Goal: Find specific page/section: Find specific page/section

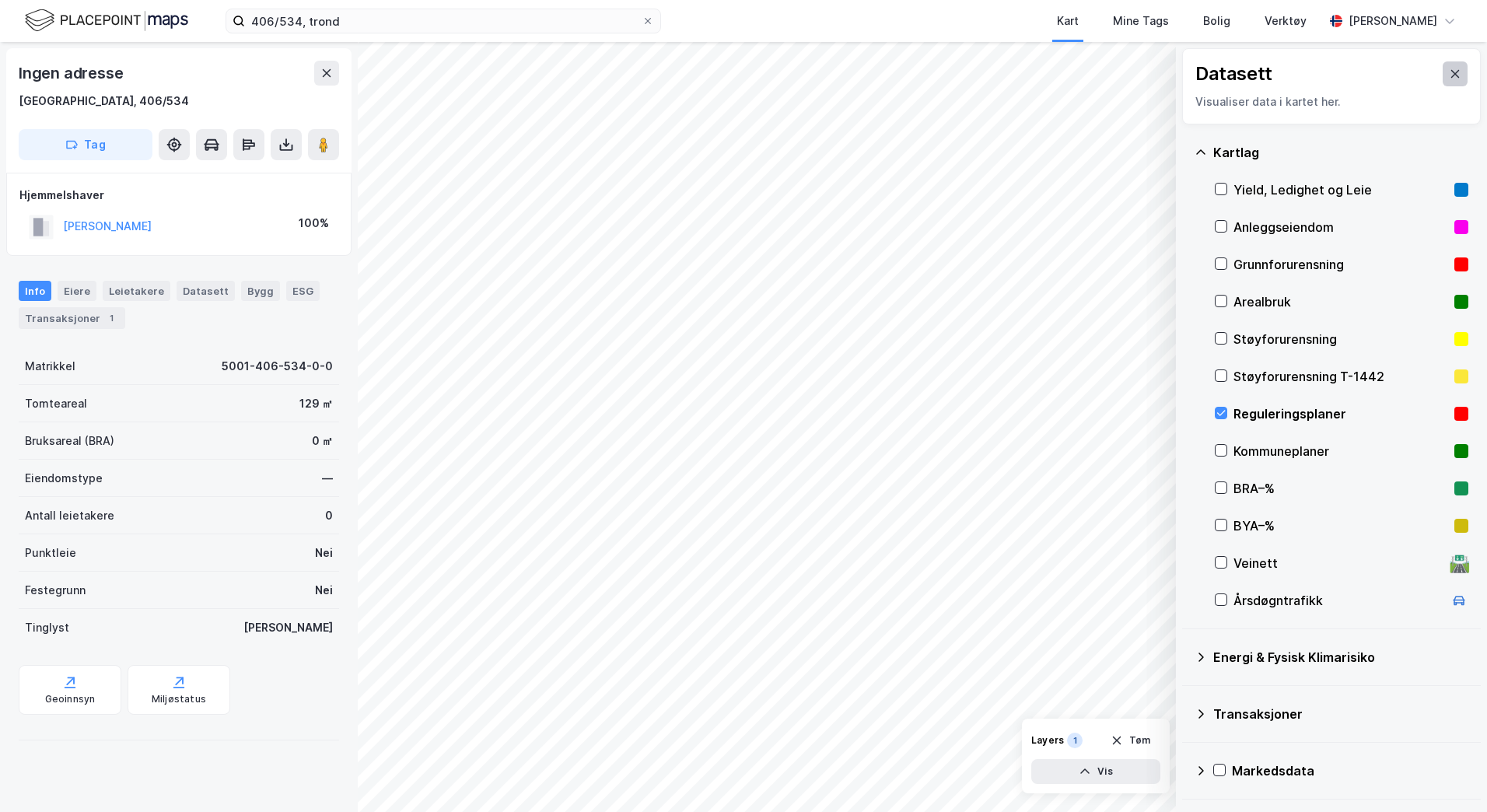
click at [1453, 80] on button at bounding box center [1455, 73] width 25 height 25
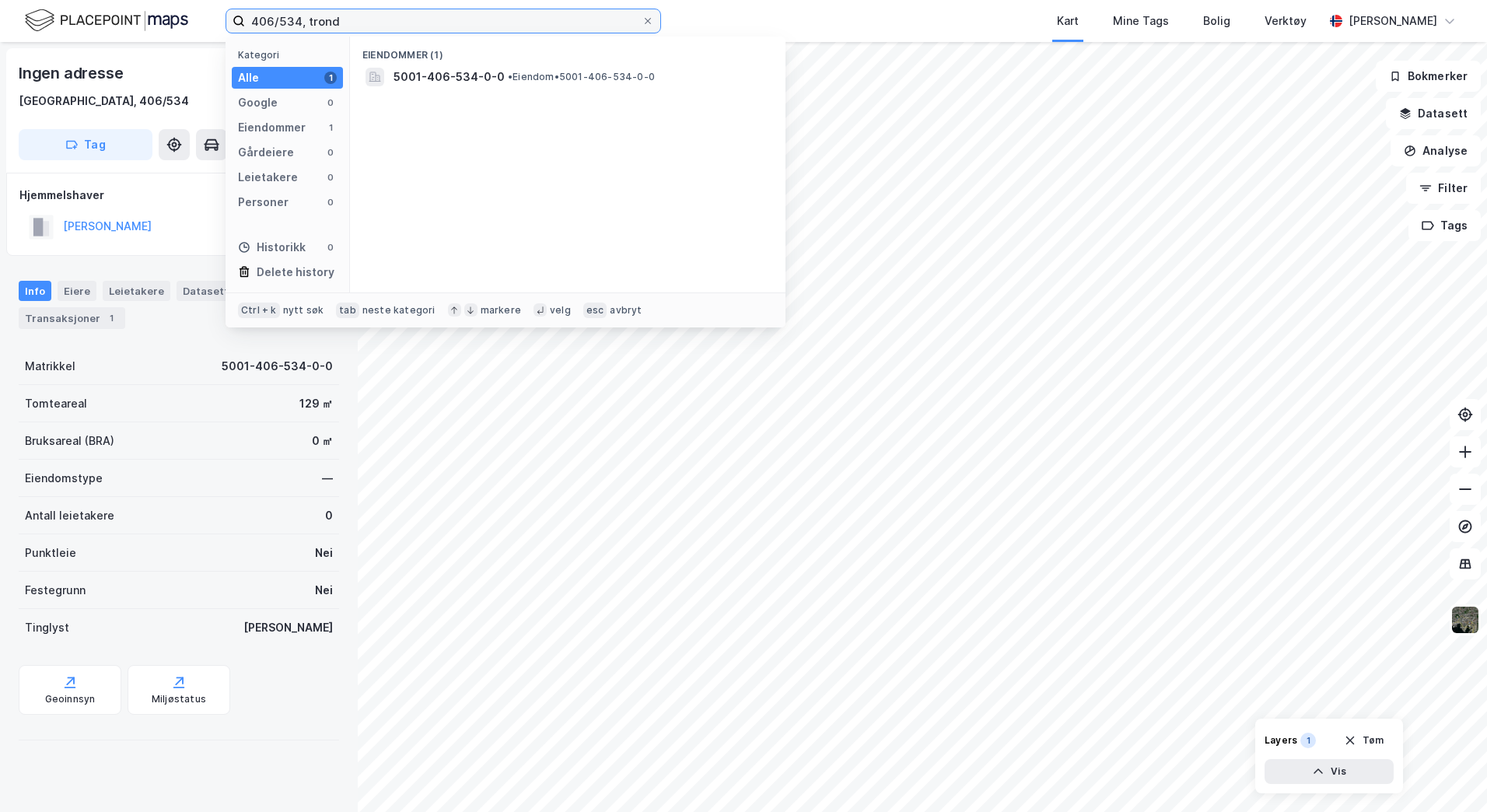
drag, startPoint x: 355, startPoint y: 22, endPoint x: 197, endPoint y: 19, distance: 158.0
click at [197, 19] on div "406/534, trond Kategori Alle 1 Google 0 Eiendommer 1 Gårdeiere 0 Leietakere 0 P…" at bounding box center [744, 21] width 1487 height 42
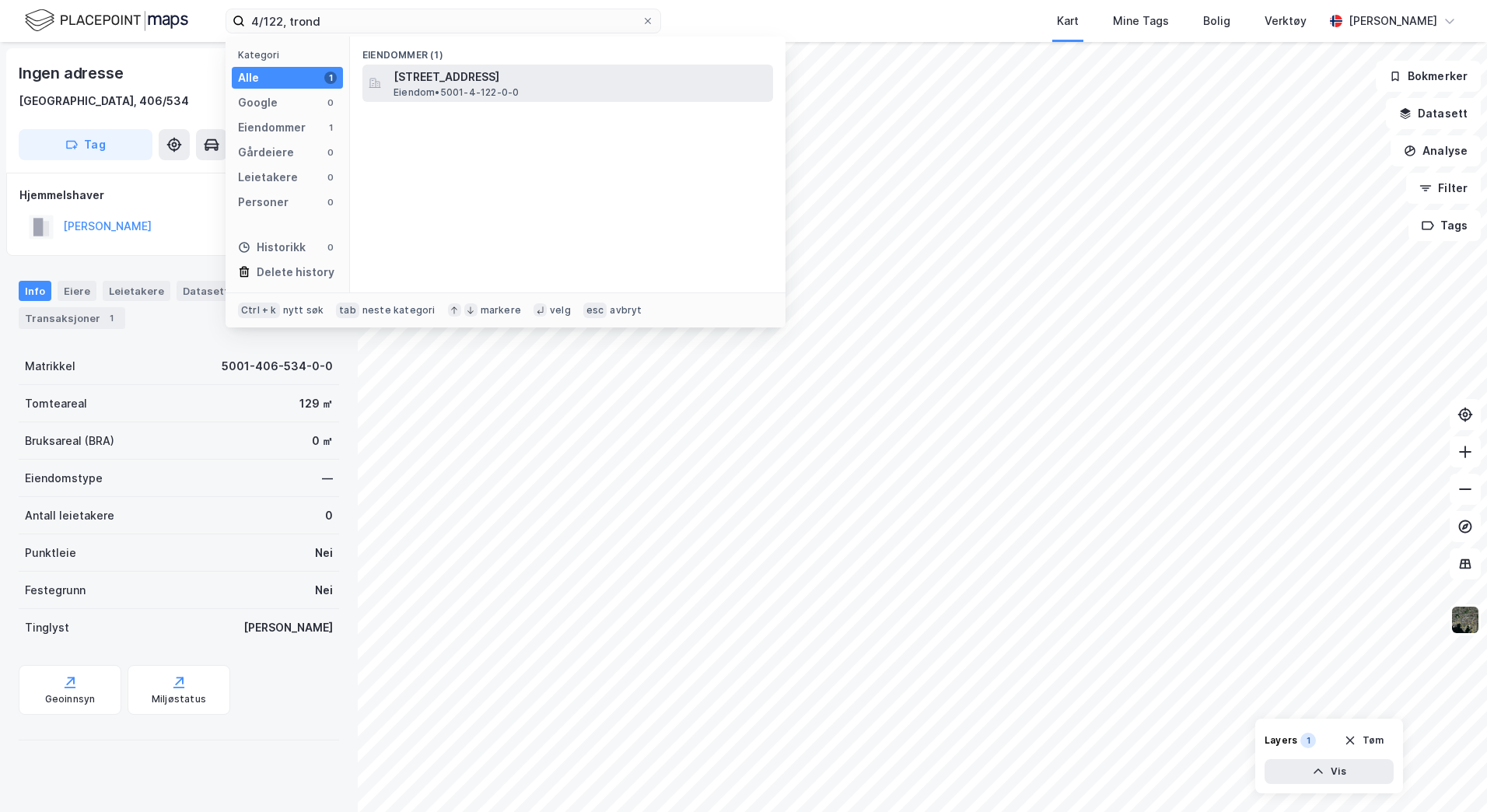
click at [430, 88] on span "Eiendom • 5001-4-122-0-0" at bounding box center [455, 92] width 125 height 13
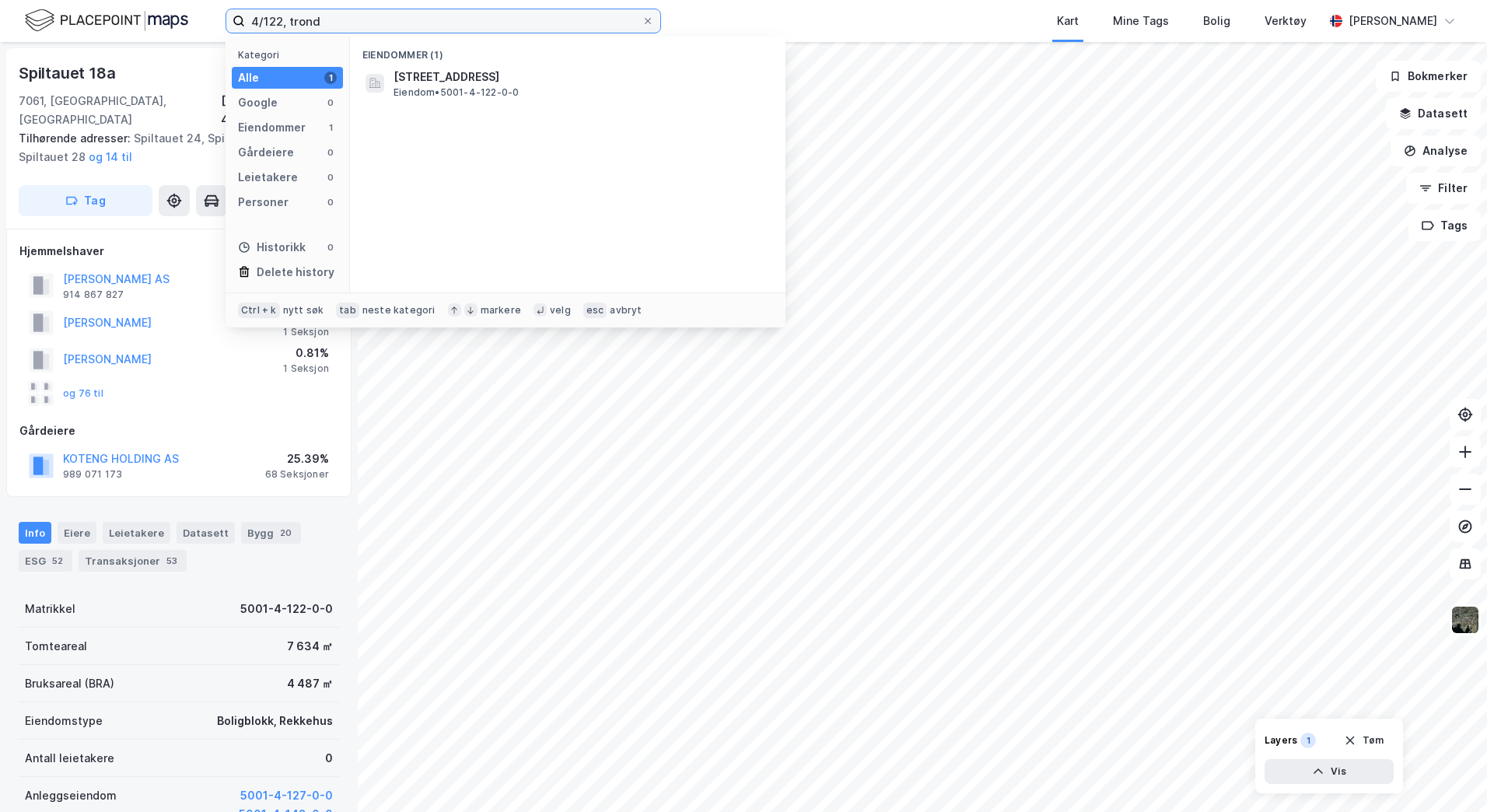
drag, startPoint x: 346, startPoint y: 21, endPoint x: 221, endPoint y: 13, distance: 125.3
click at [221, 13] on div "4/122, trond Kategori Alle 1 Google 0 Eiendommer 1 Gårdeiere 0 Leietakere 0 Per…" at bounding box center [744, 21] width 1487 height 42
type input "4/13, trond"
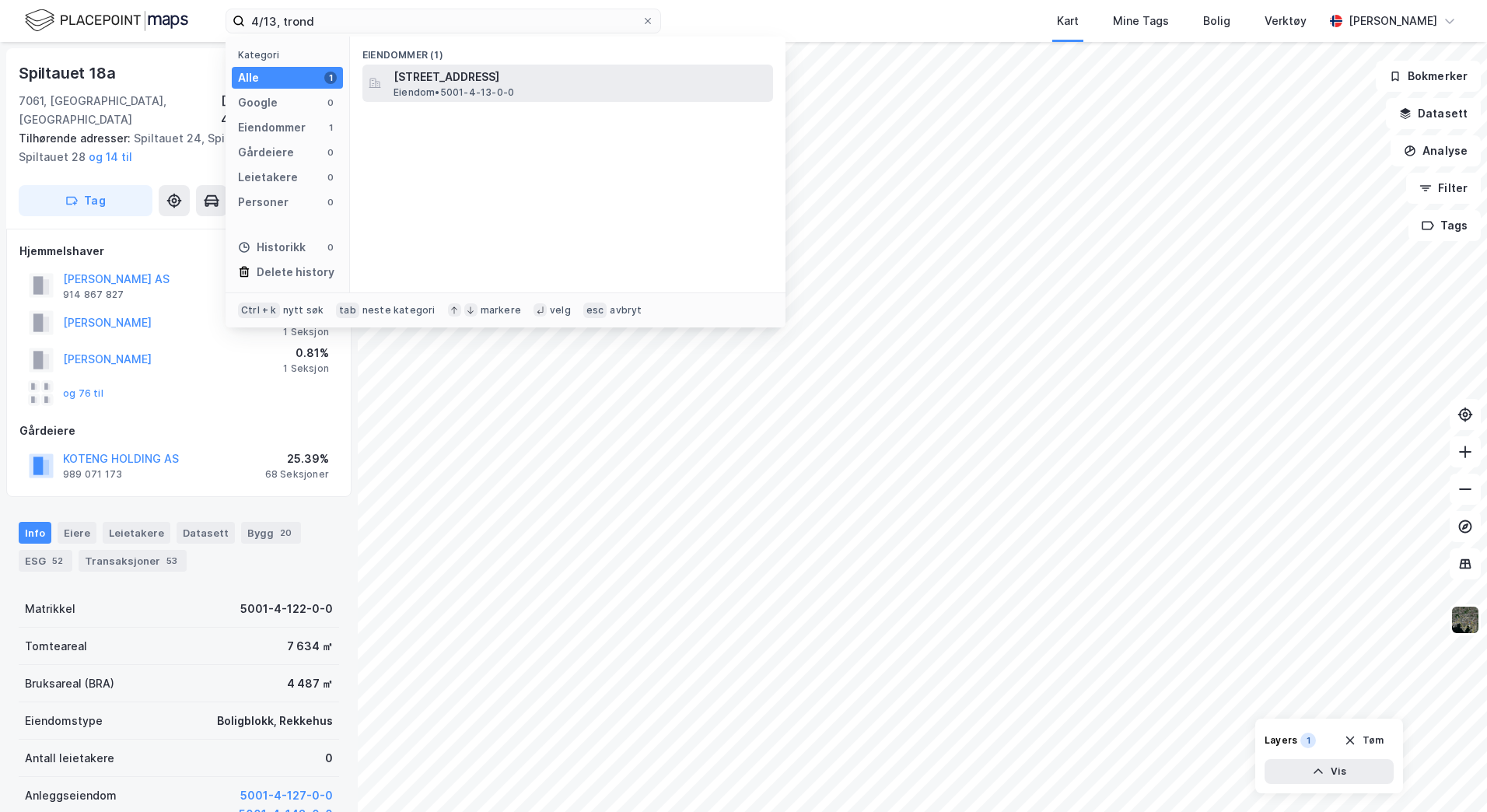
click at [521, 88] on div "[STREET_ADDRESS] Eiendom • 5001-4-13-0-0" at bounding box center [581, 83] width 377 height 31
